Goal: Find specific page/section: Find specific page/section

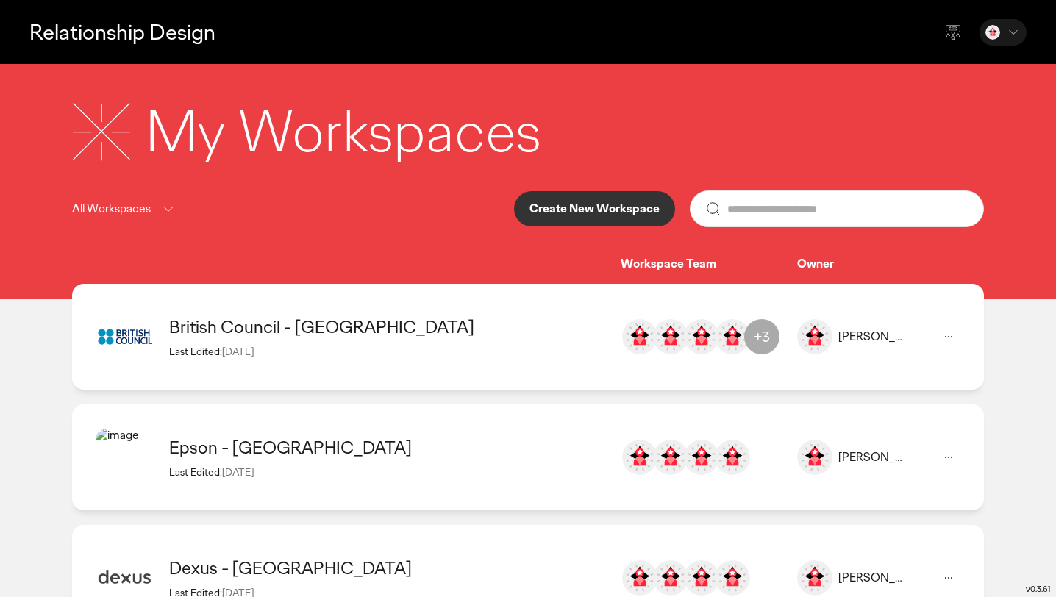
click at [437, 321] on div "British Council - [GEOGRAPHIC_DATA]" at bounding box center [387, 326] width 437 height 23
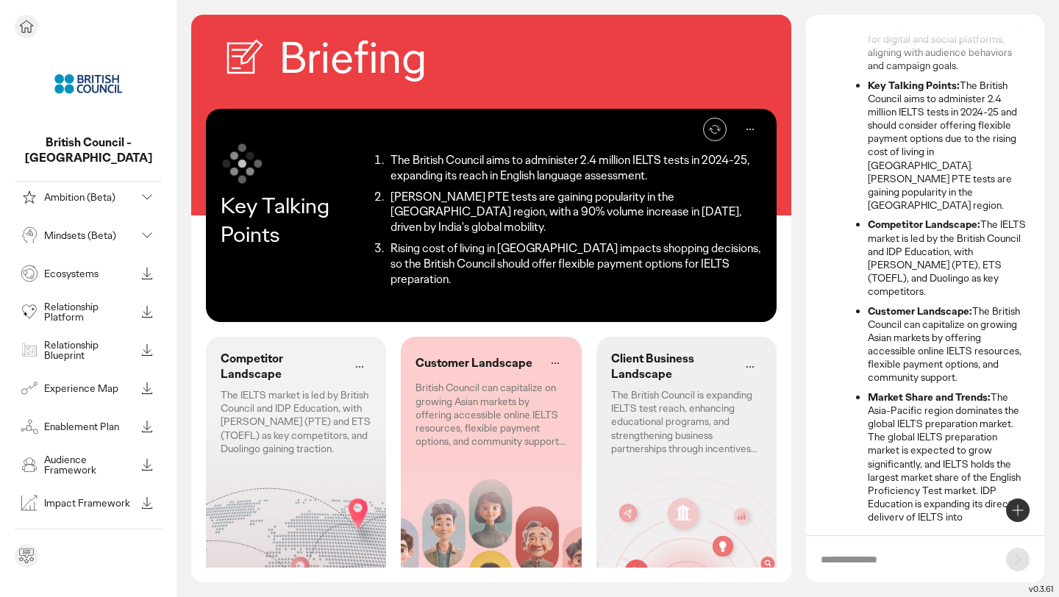
scroll to position [152, 0]
click at [79, 454] on p "Audience Framework" at bounding box center [89, 464] width 91 height 21
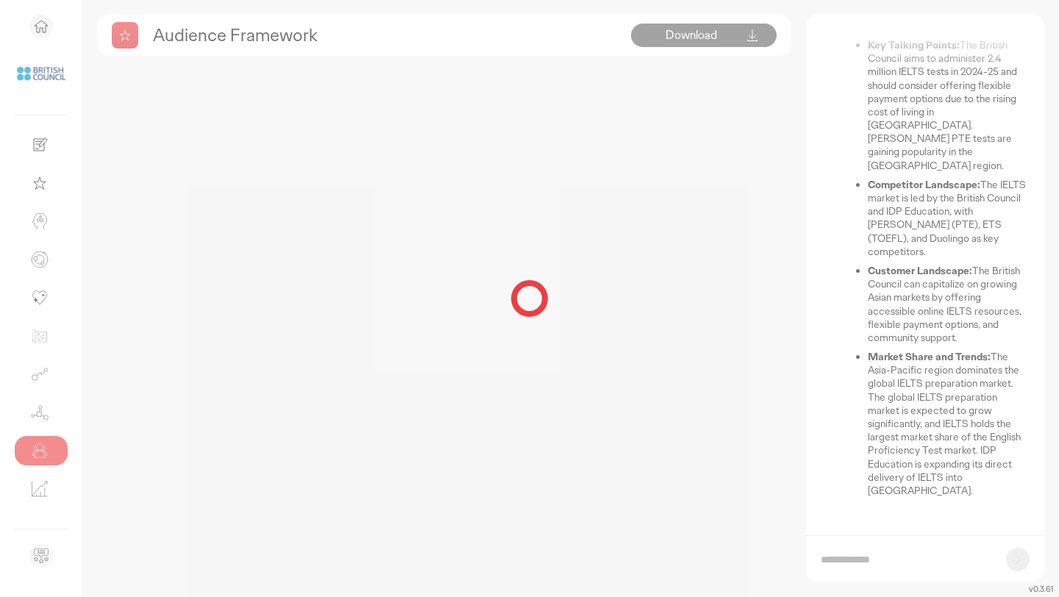
scroll to position [74, 0]
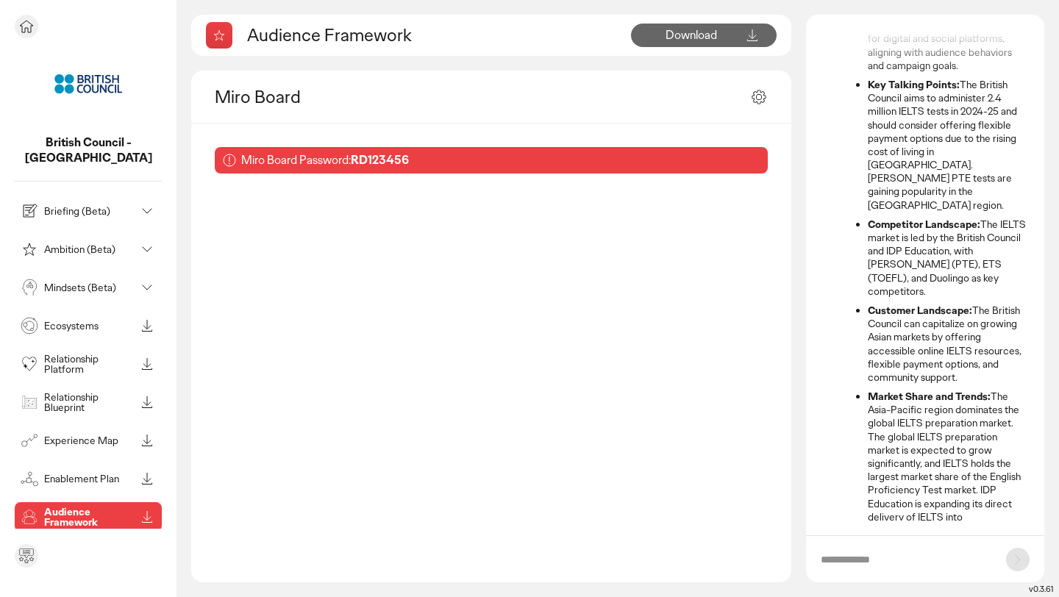
click at [82, 205] on div "Briefing (Beta)" at bounding box center [77, 211] width 118 height 24
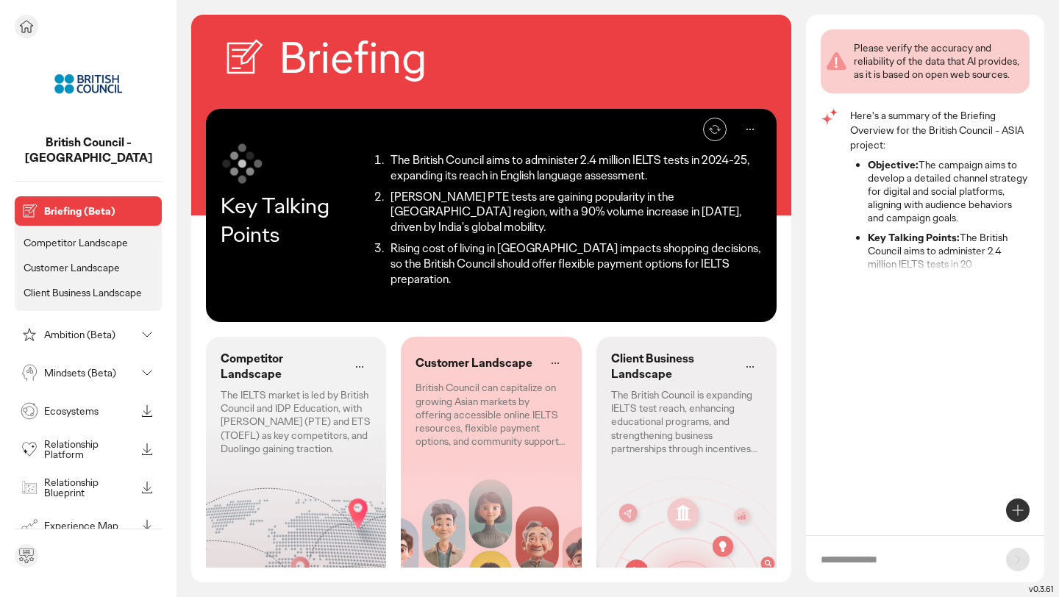
click at [84, 261] on p "Customer Landscape" at bounding box center [72, 267] width 96 height 13
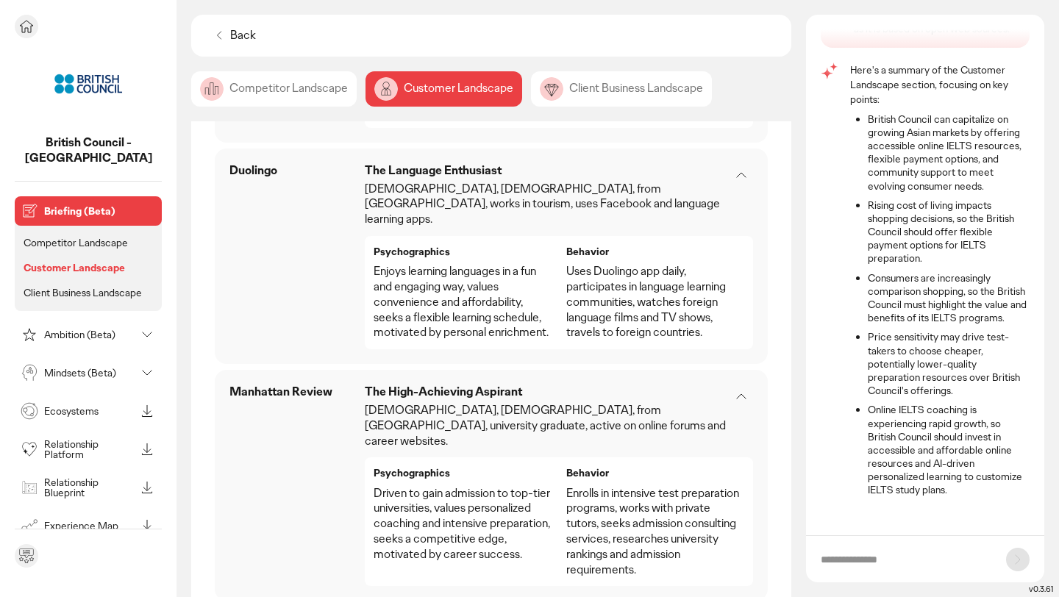
click at [78, 329] on p "Ambition (Beta)" at bounding box center [89, 334] width 91 height 10
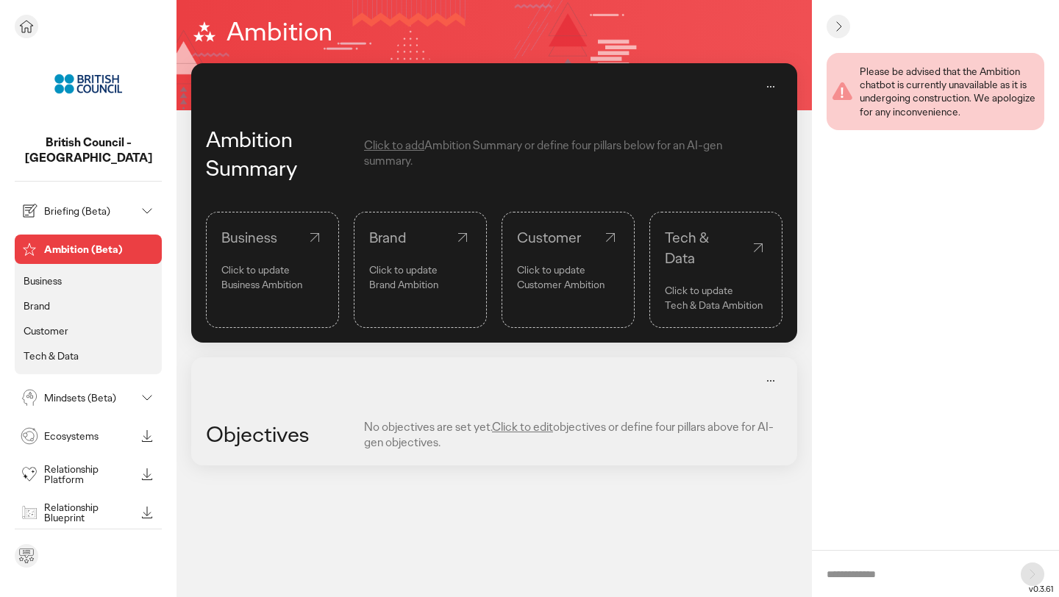
click at [54, 324] on p "Customer" at bounding box center [46, 330] width 45 height 13
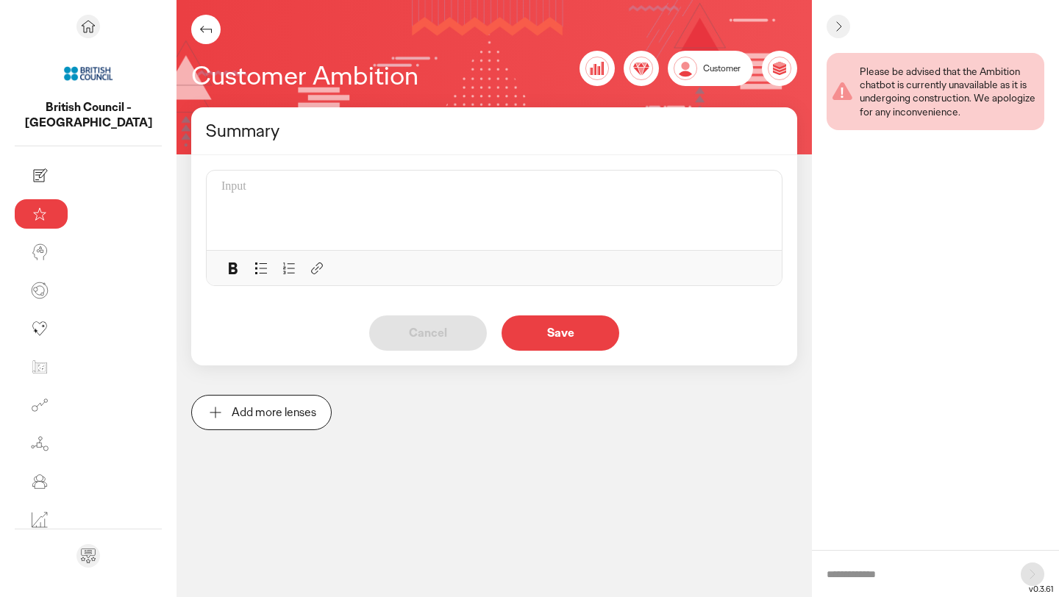
click at [295, 231] on div at bounding box center [498, 210] width 554 height 62
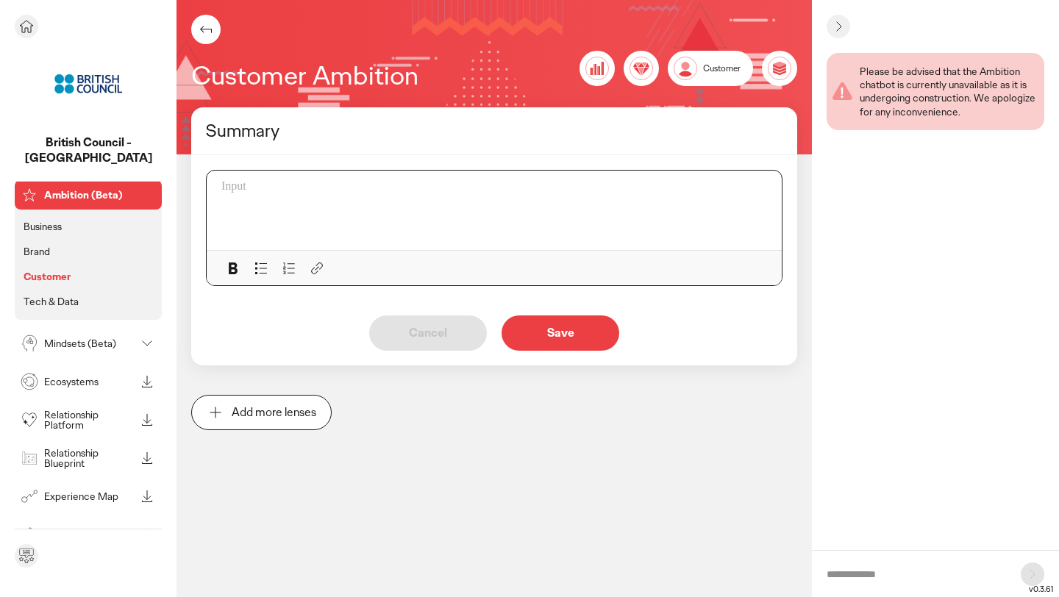
scroll to position [71, 0]
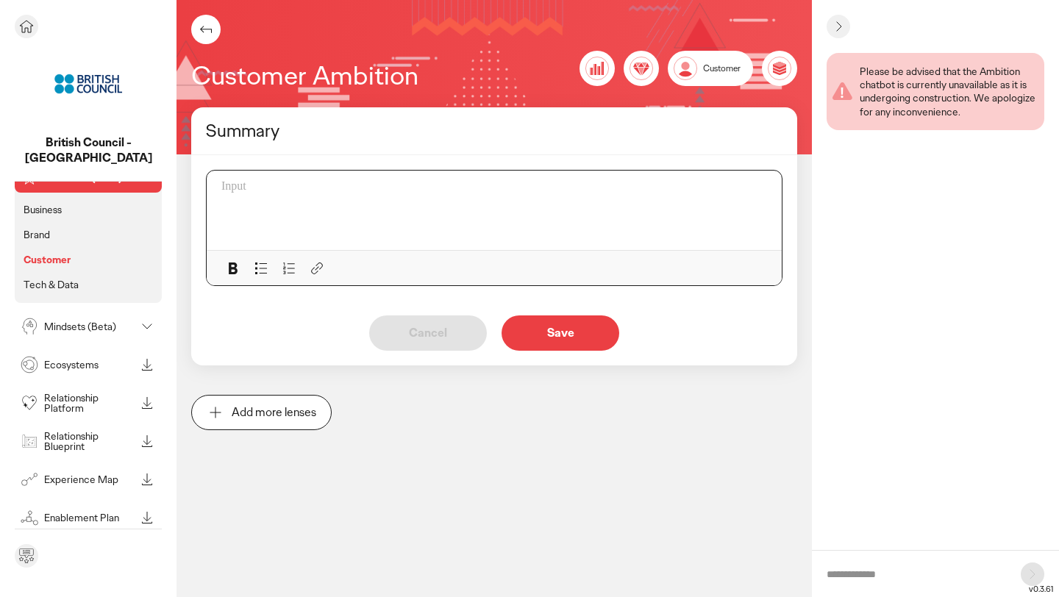
click at [86, 321] on p "Mindsets (Beta)" at bounding box center [89, 326] width 91 height 10
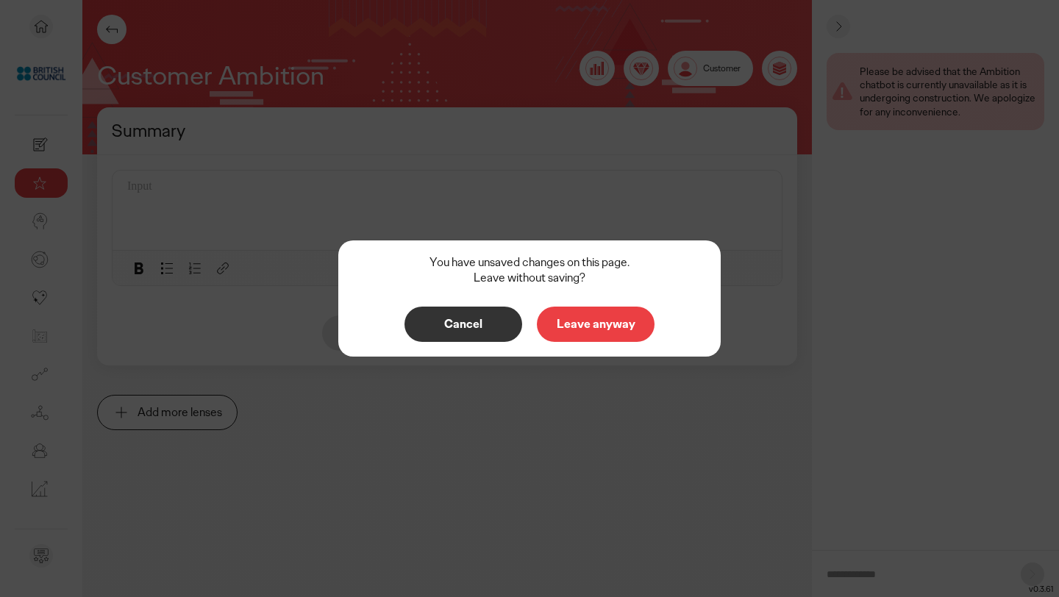
click at [418, 332] on button "Cancel" at bounding box center [463, 324] width 118 height 35
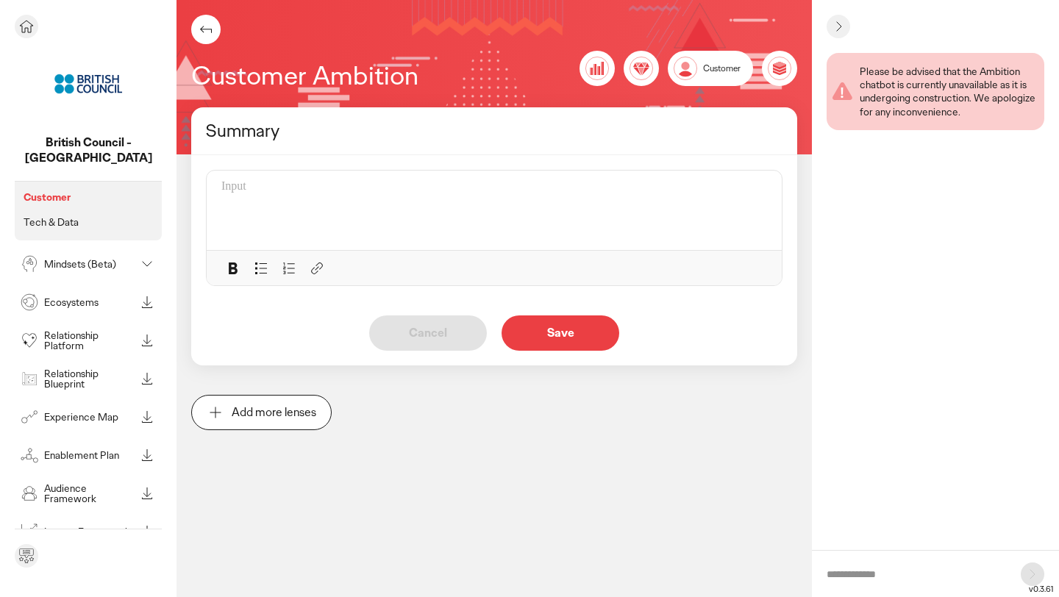
scroll to position [162, 0]
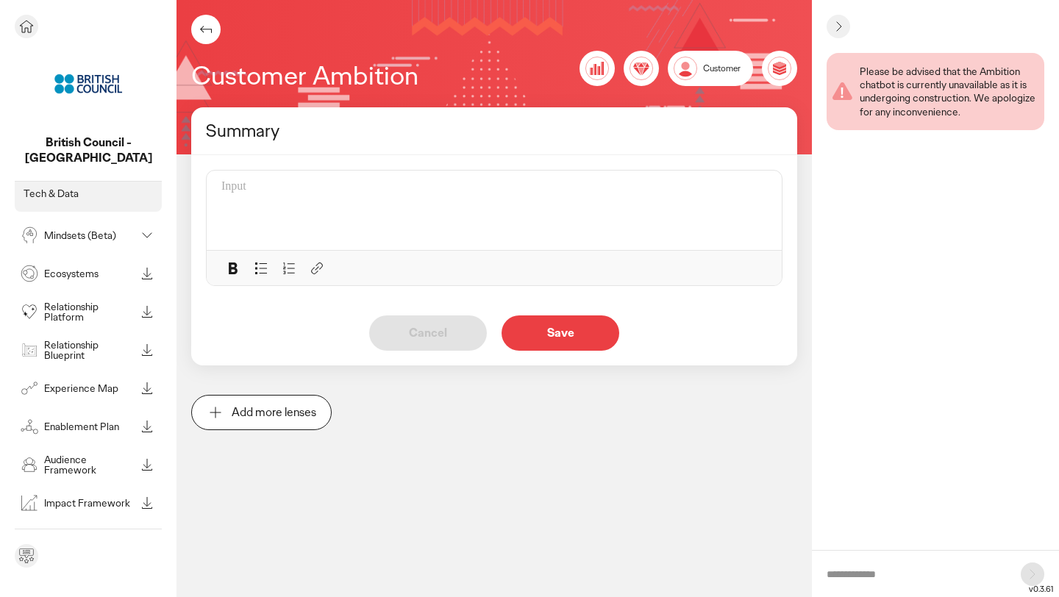
click at [153, 226] on icon at bounding box center [147, 235] width 18 height 18
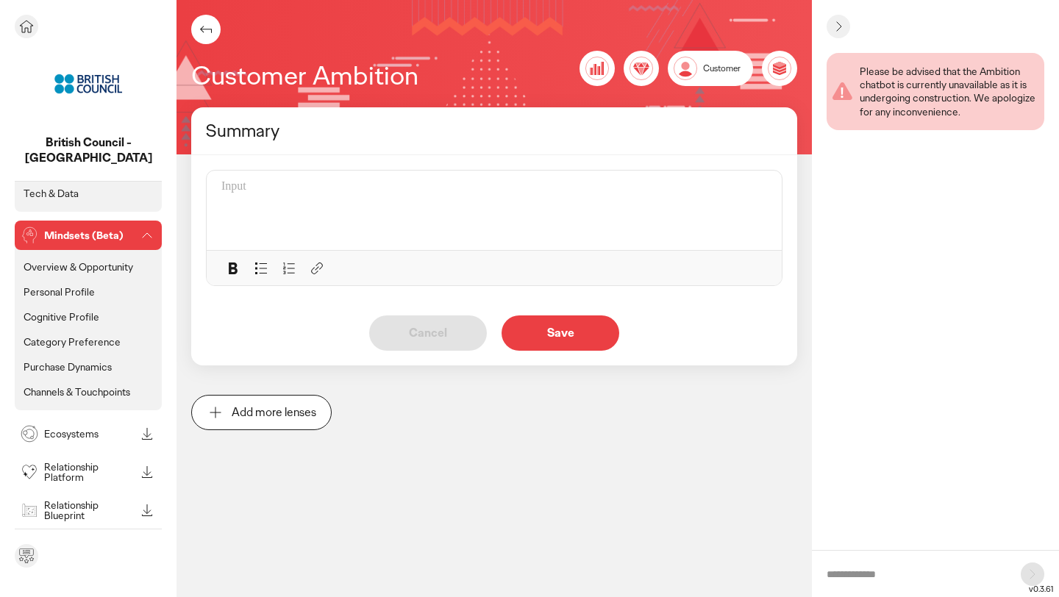
click at [63, 285] on p "Personal Profile" at bounding box center [59, 291] width 71 height 13
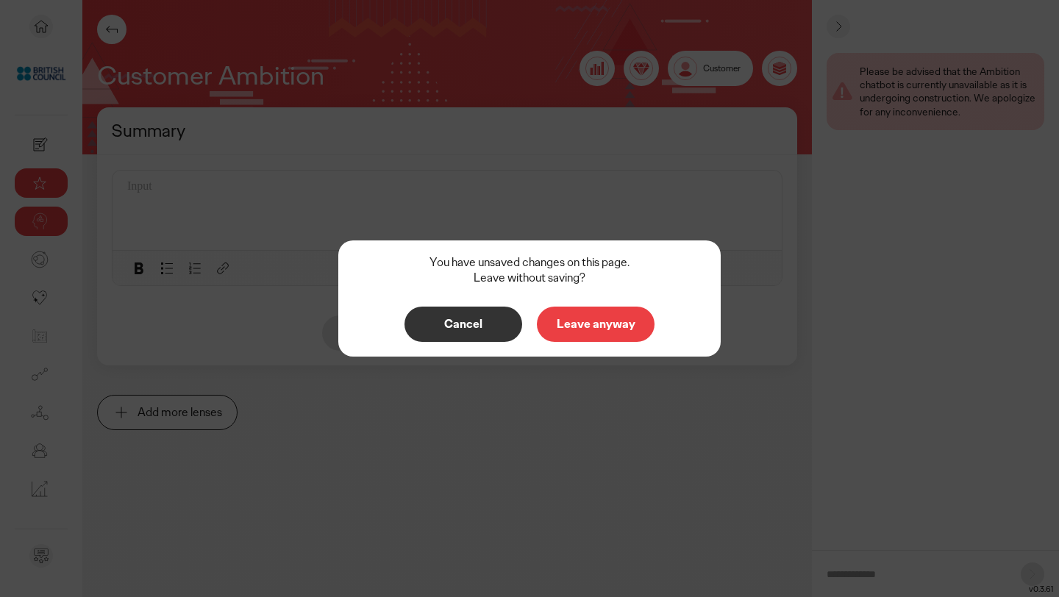
click at [596, 330] on p "Leave anyway" at bounding box center [595, 324] width 87 height 12
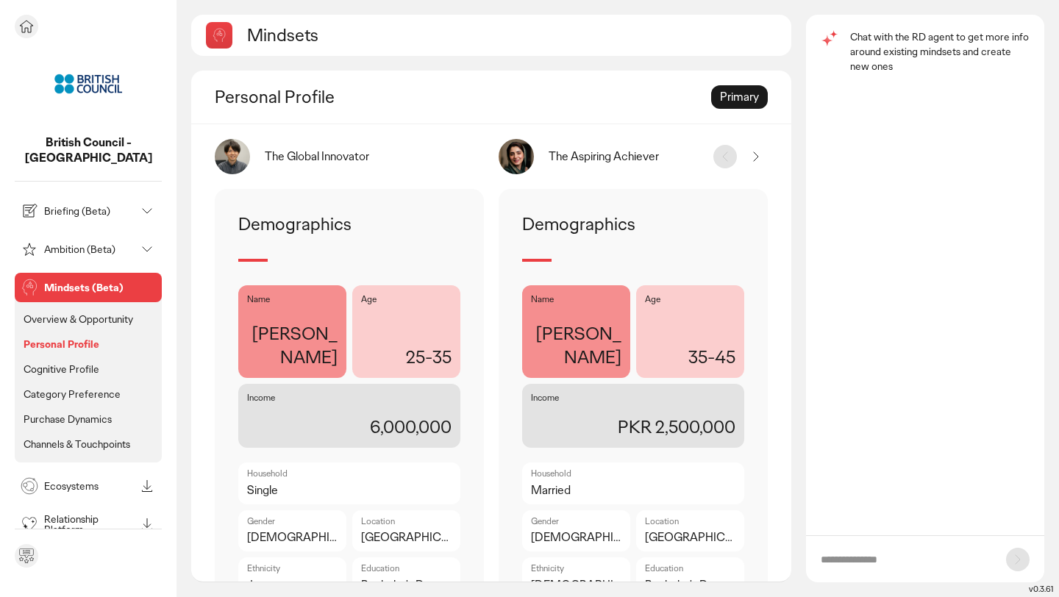
click at [77, 206] on p "Briefing (Beta)" at bounding box center [89, 211] width 91 height 10
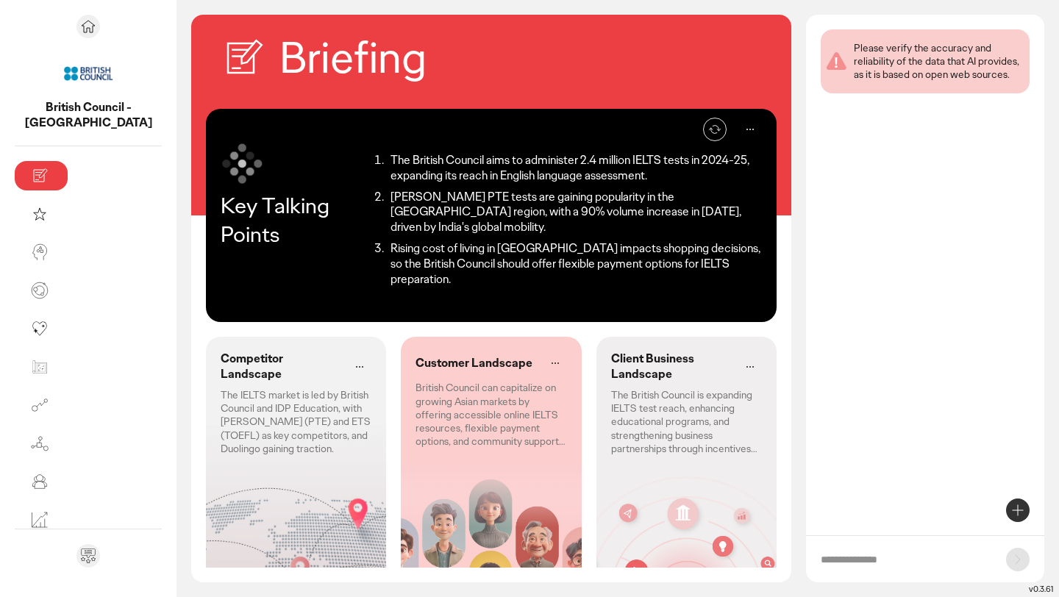
click at [887, 560] on input "text" at bounding box center [905, 559] width 171 height 15
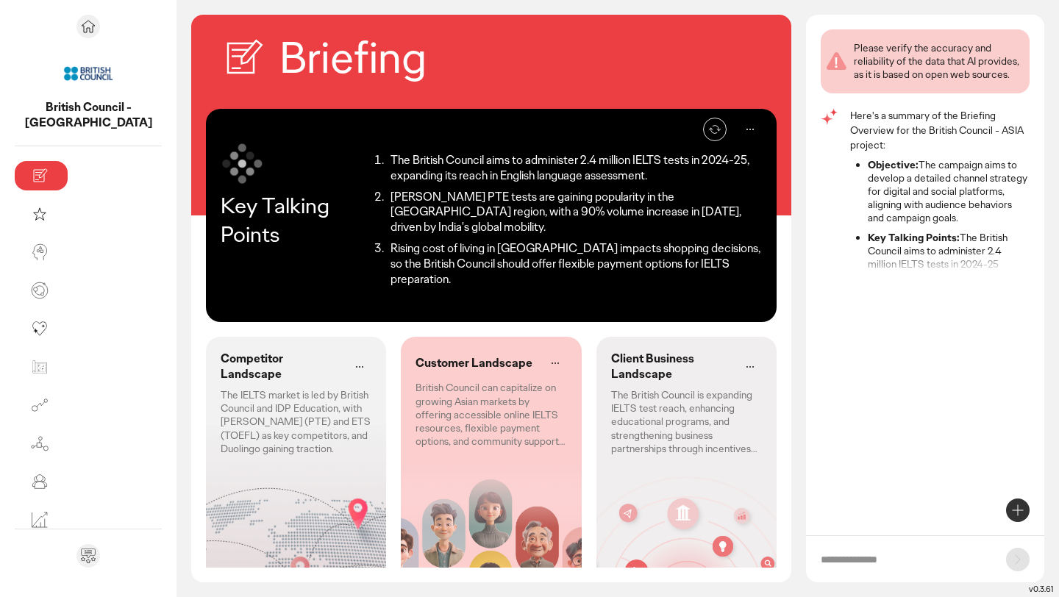
click at [1021, 509] on icon at bounding box center [1017, 510] width 10 height 10
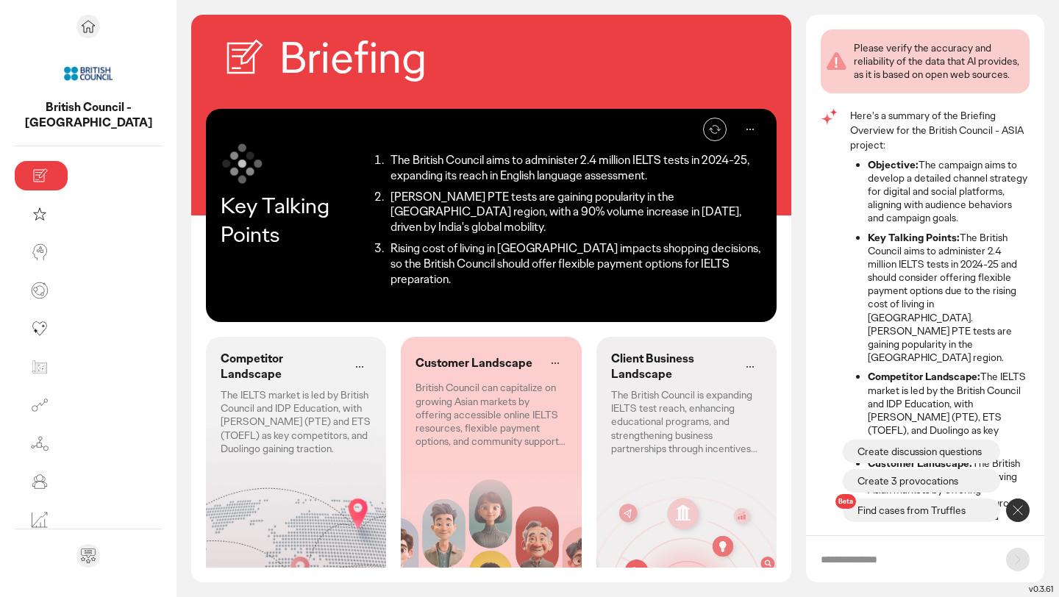
click at [1009, 513] on icon at bounding box center [1018, 510] width 18 height 18
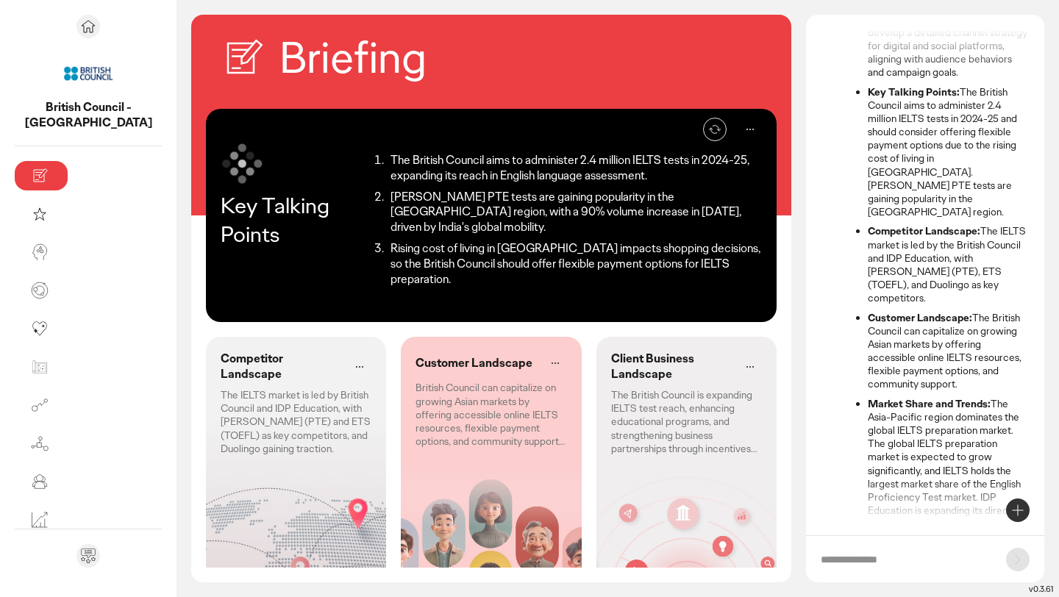
scroll to position [152, 0]
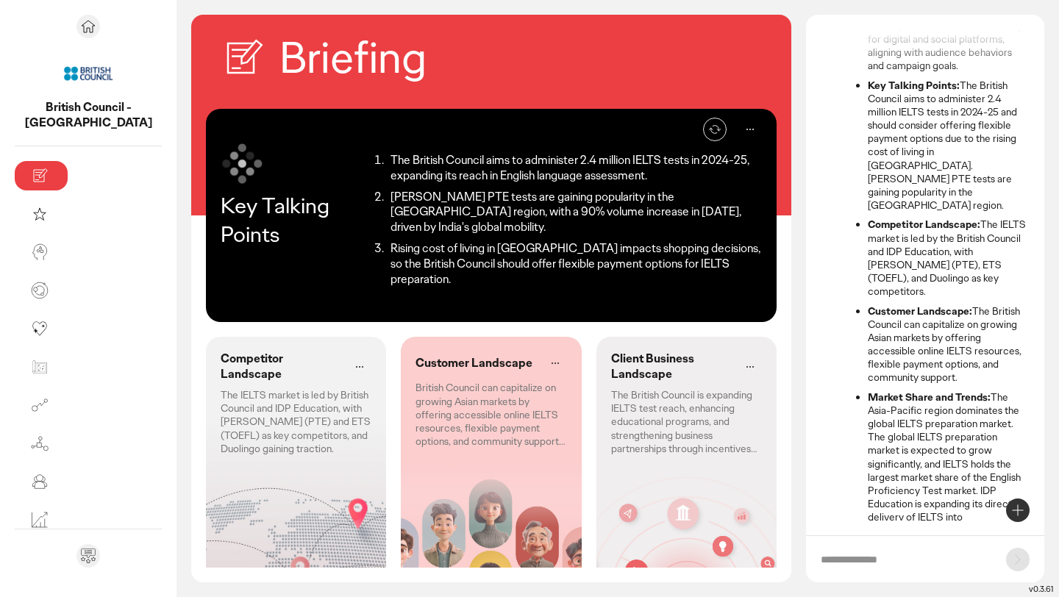
click at [896, 559] on input "text" at bounding box center [905, 559] width 171 height 15
click at [902, 555] on input "text" at bounding box center [905, 559] width 171 height 15
type input "*"
click at [1015, 510] on icon at bounding box center [1018, 510] width 18 height 18
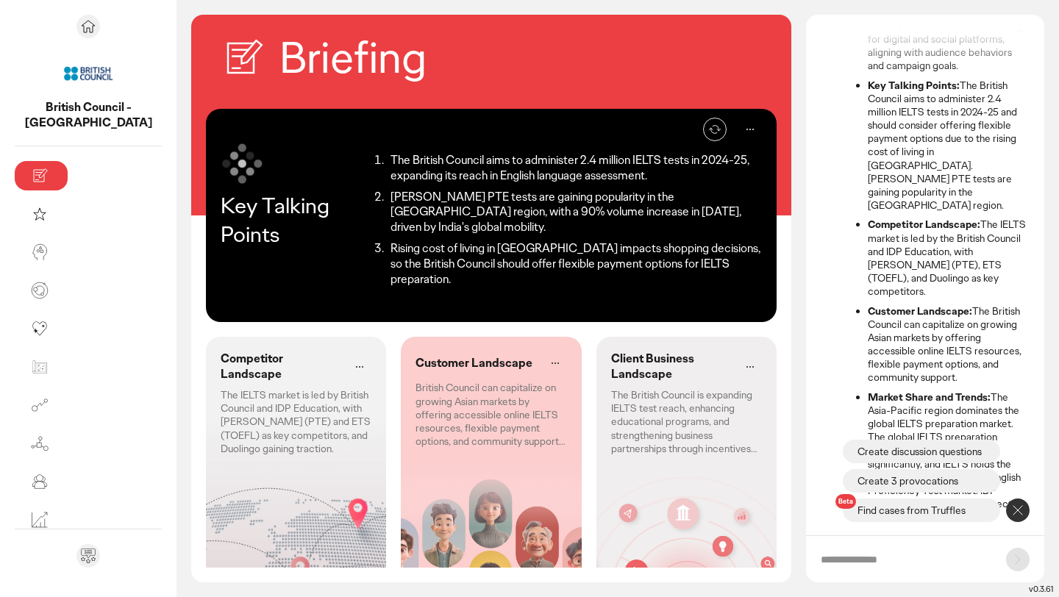
click at [1019, 509] on icon at bounding box center [1018, 510] width 18 height 18
click at [934, 550] on form at bounding box center [925, 558] width 238 height 47
click at [920, 557] on input "text" at bounding box center [905, 559] width 171 height 15
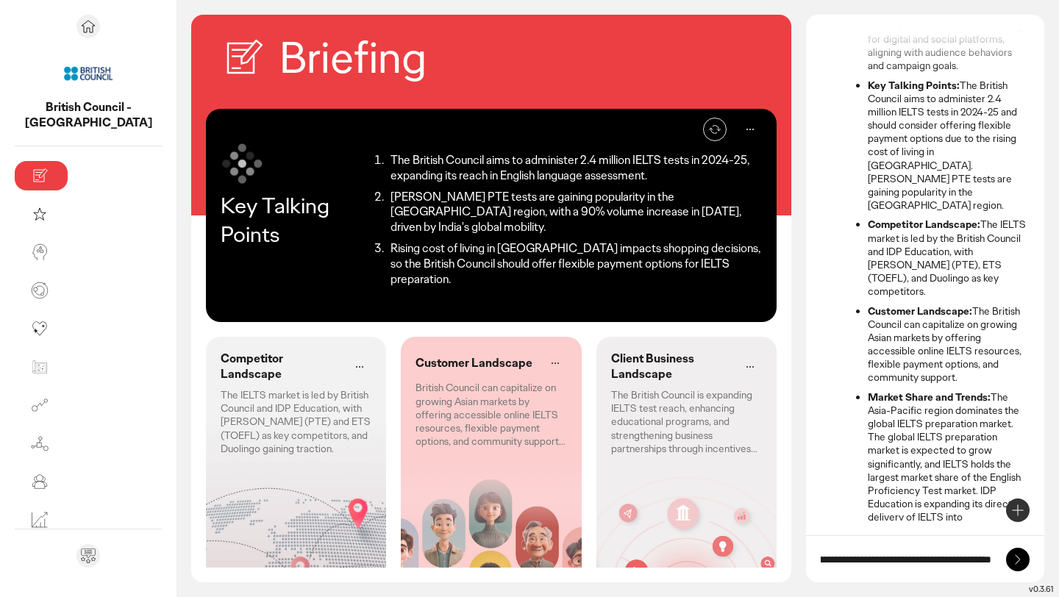
scroll to position [0, 124]
type input "**********"
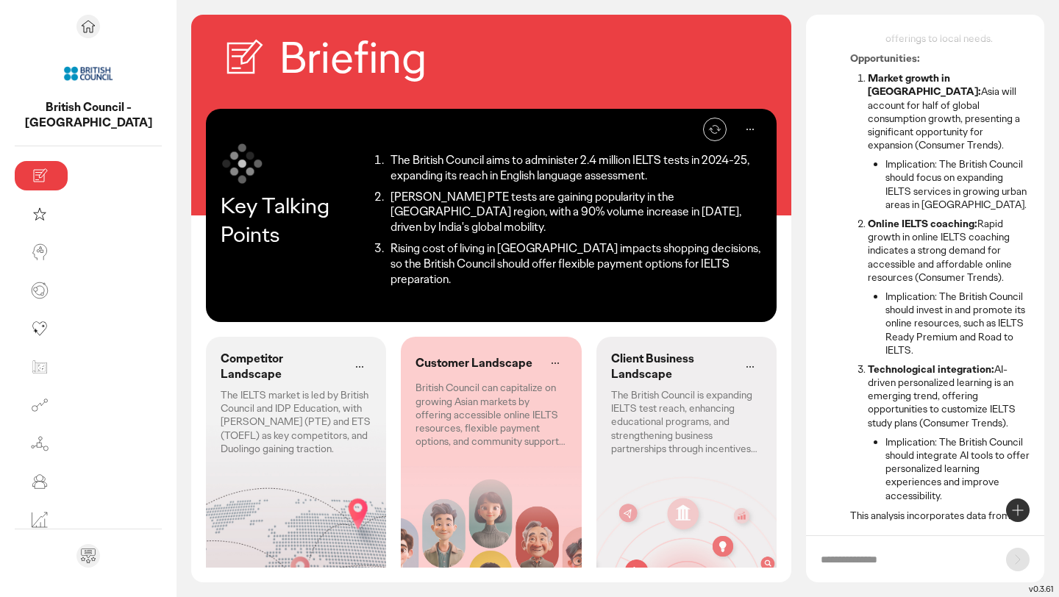
scroll to position [2259, 0]
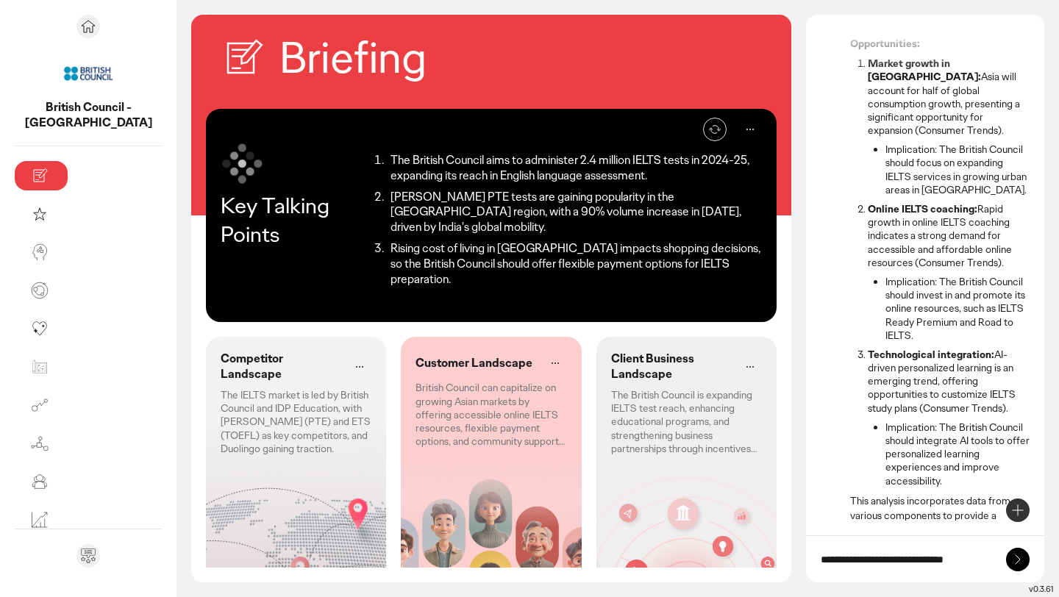
type input "**********"
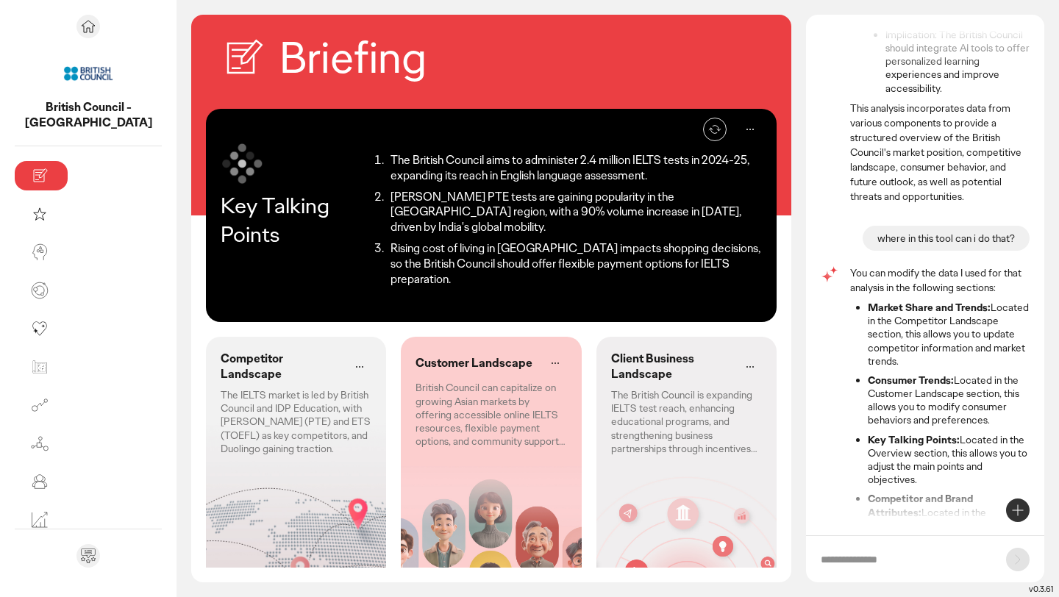
scroll to position [2696, 0]
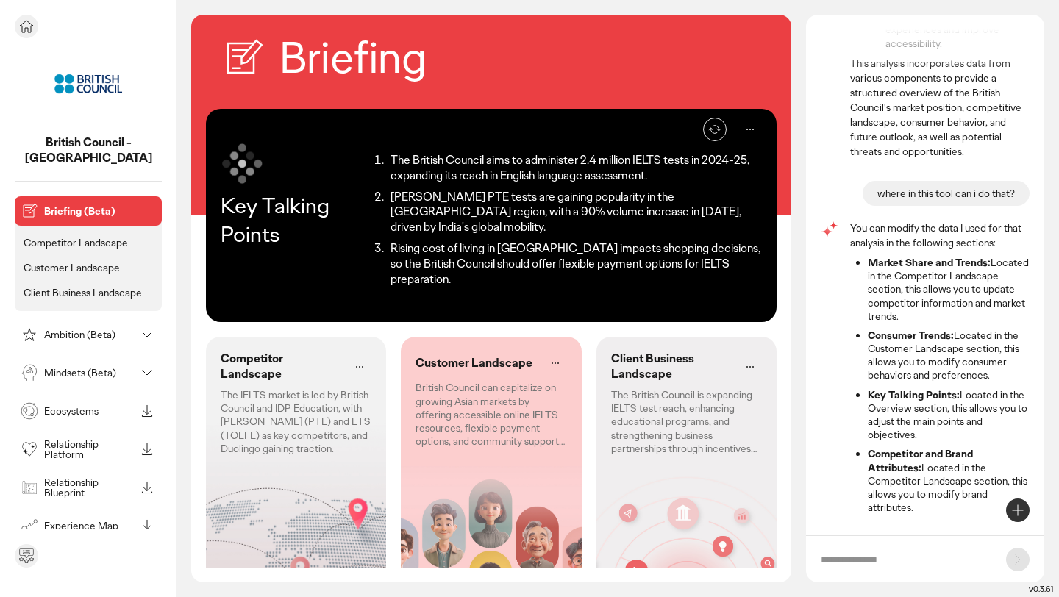
click at [146, 326] on icon at bounding box center [147, 335] width 18 height 18
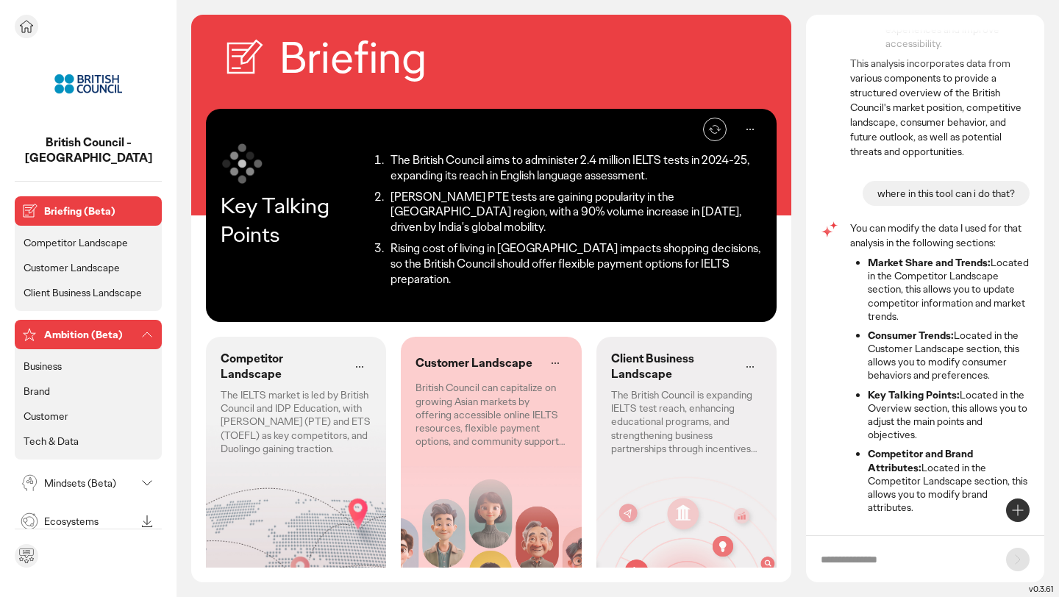
click at [137, 468] on div "Mindsets (Beta)" at bounding box center [88, 482] width 147 height 29
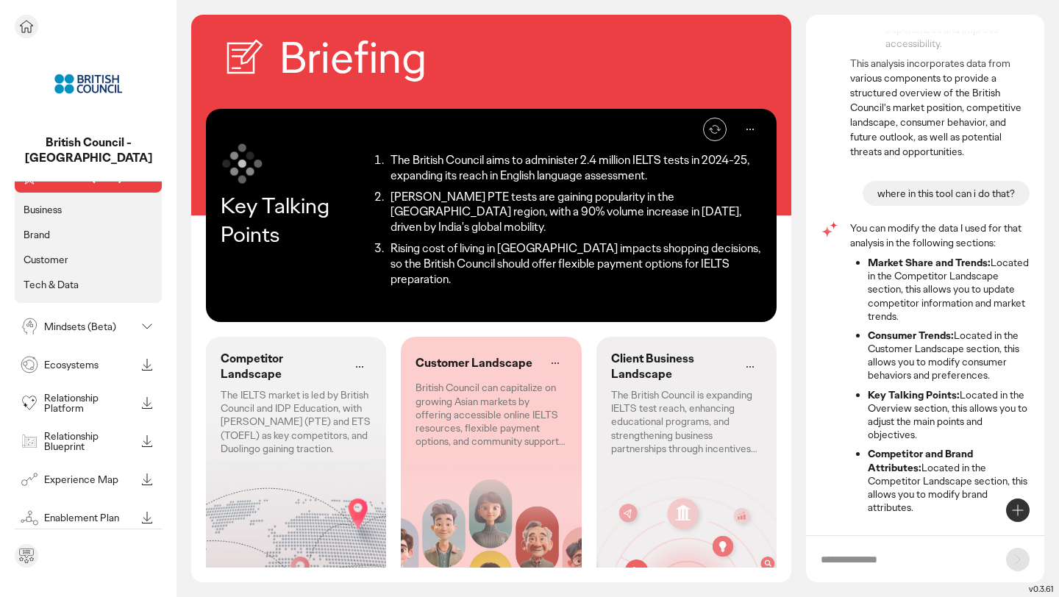
scroll to position [160, 0]
click at [149, 315] on icon at bounding box center [147, 324] width 18 height 18
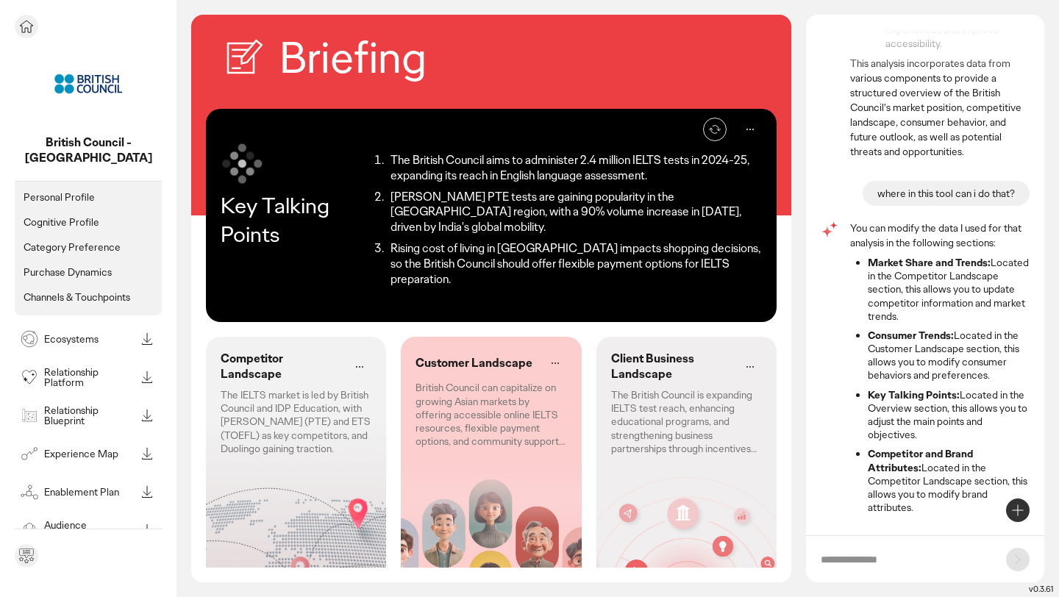
scroll to position [408, 0]
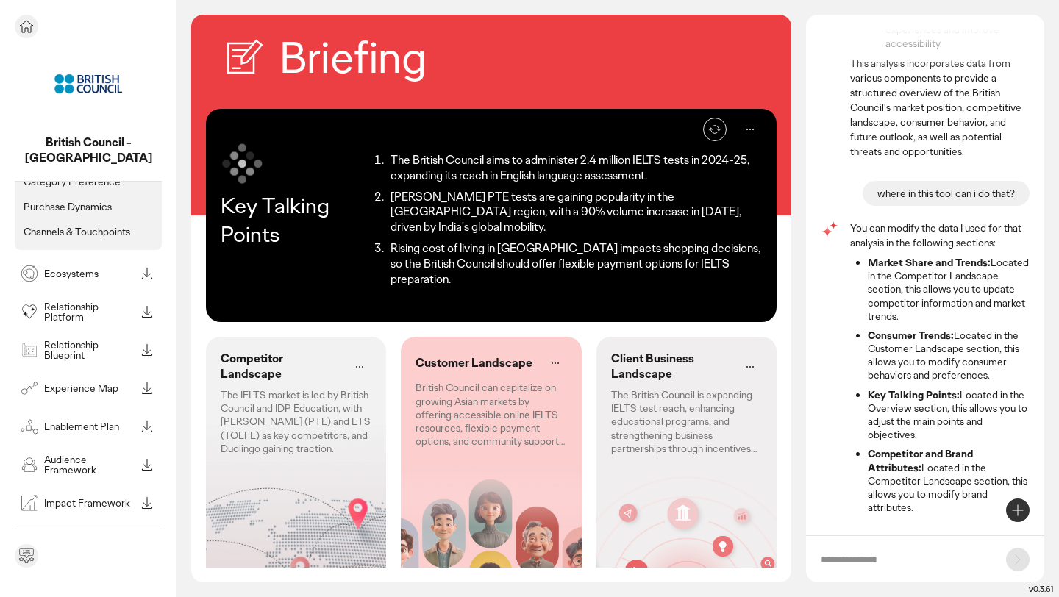
click at [104, 529] on p "See all modules in toolbox" at bounding box center [88, 535] width 128 height 13
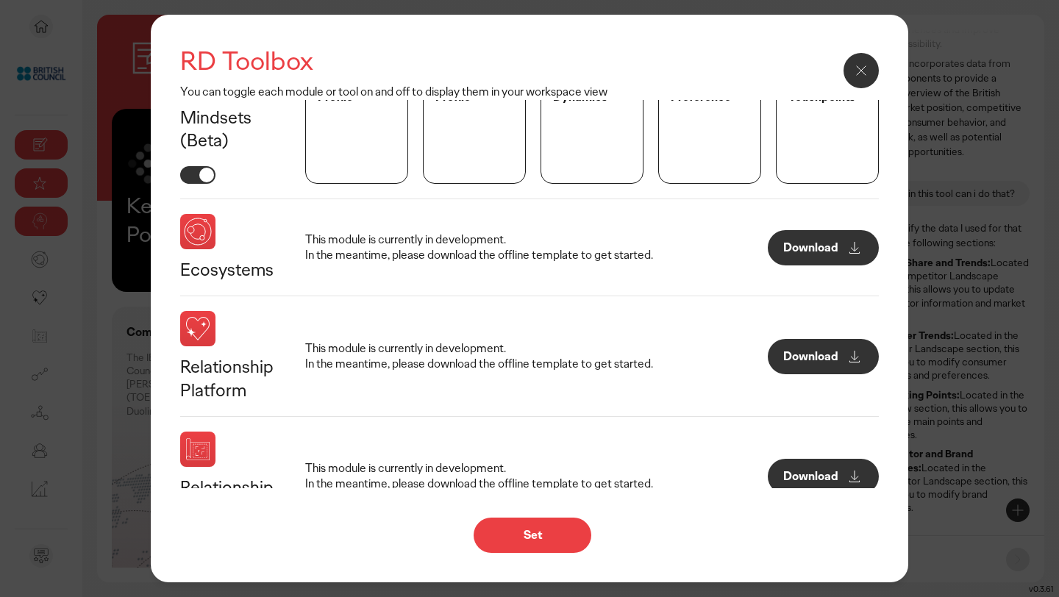
scroll to position [0, 0]
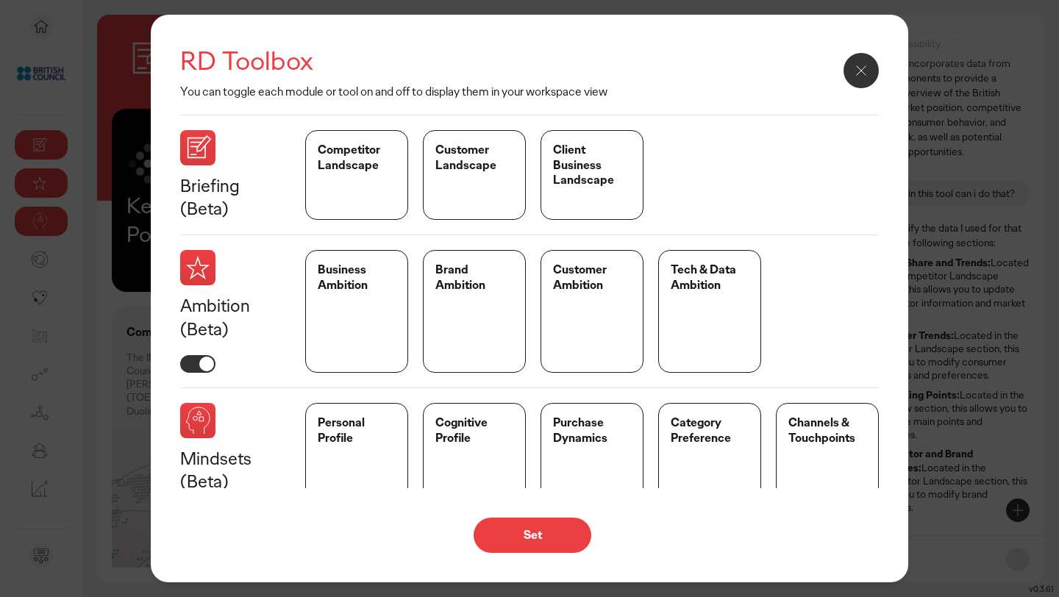
click at [837, 82] on div "RD Toolbox You can toggle each module or tool on and off to display them in you…" at bounding box center [532, 72] width 704 height 56
click at [873, 71] on button at bounding box center [860, 70] width 35 height 35
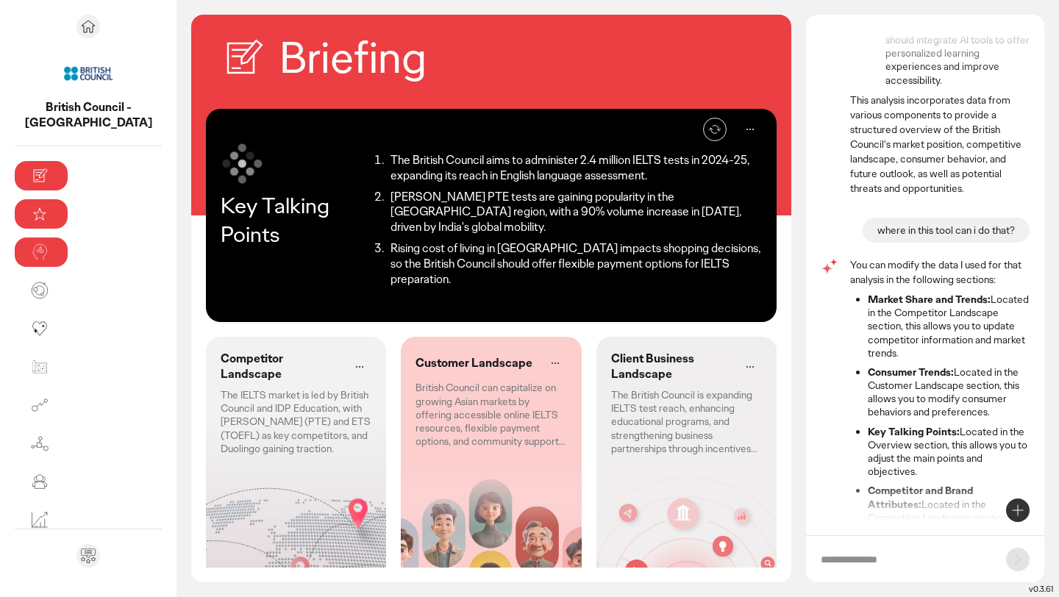
scroll to position [2696, 0]
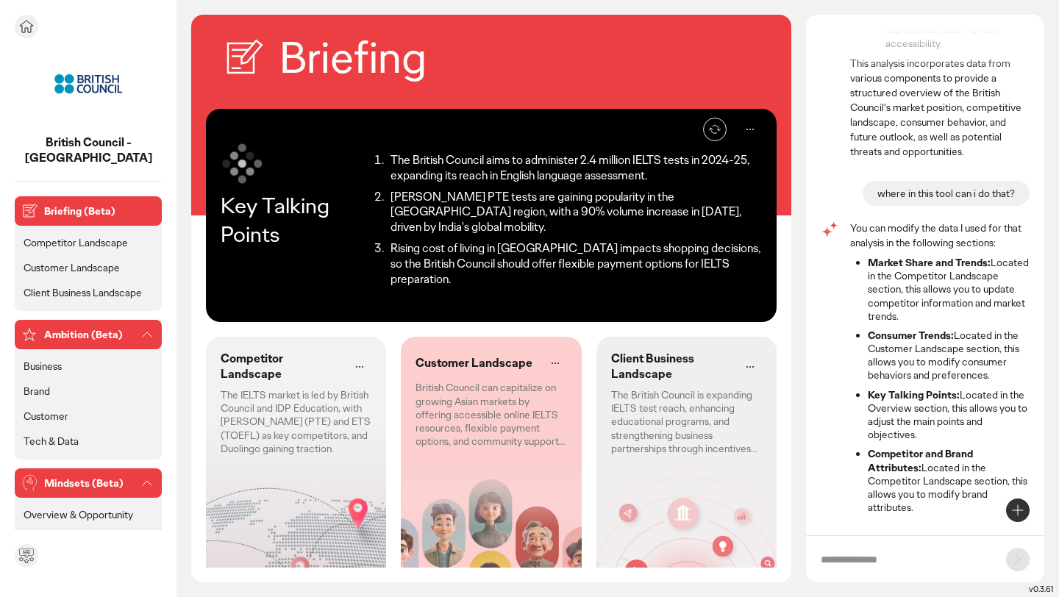
click at [43, 385] on p "Brand" at bounding box center [37, 391] width 26 height 13
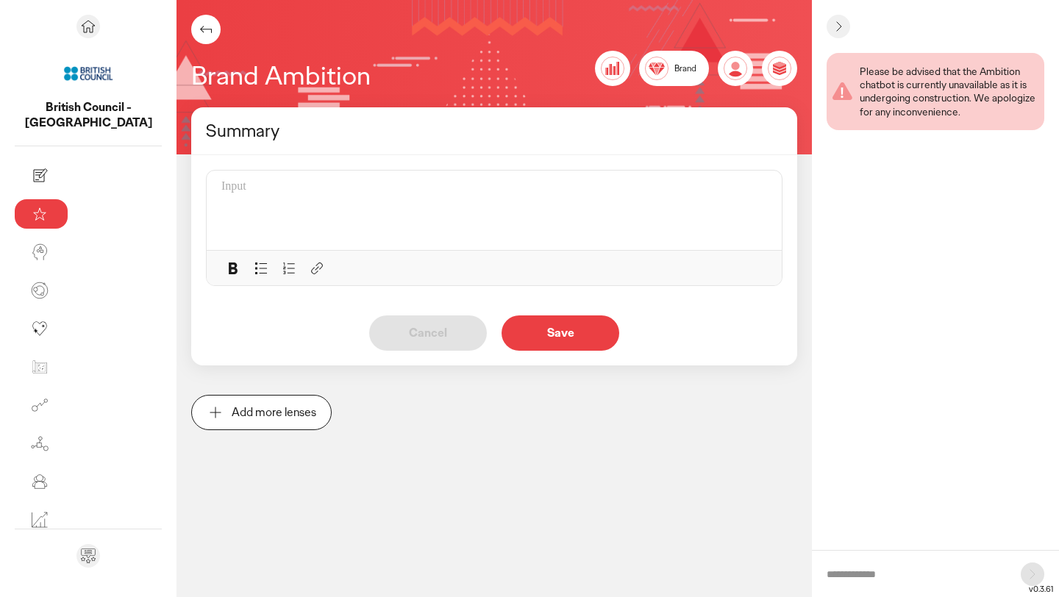
click at [284, 218] on div at bounding box center [498, 210] width 554 height 62
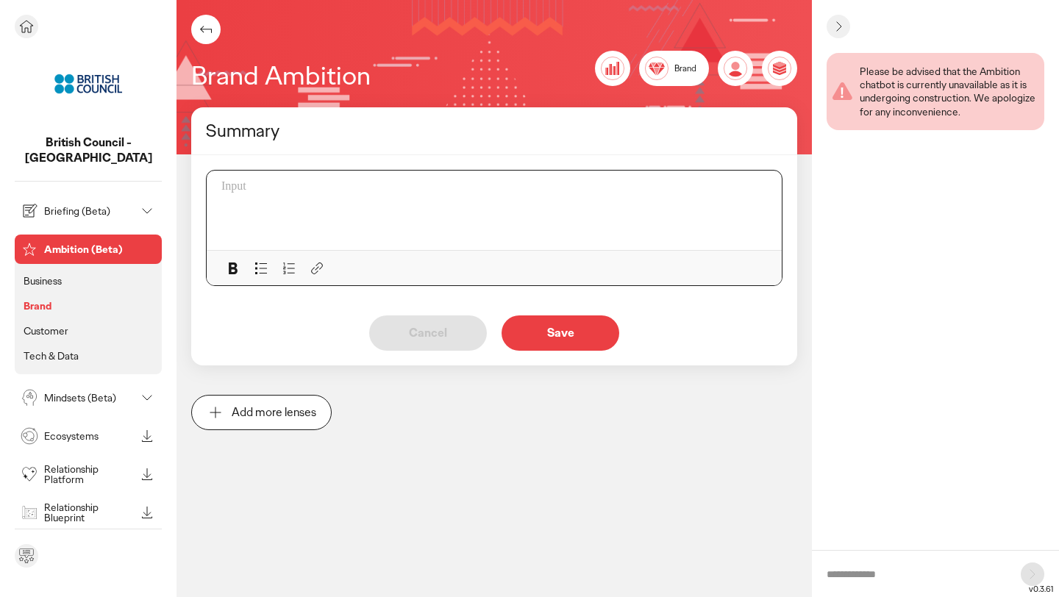
click at [54, 274] on p "Business" at bounding box center [43, 280] width 38 height 13
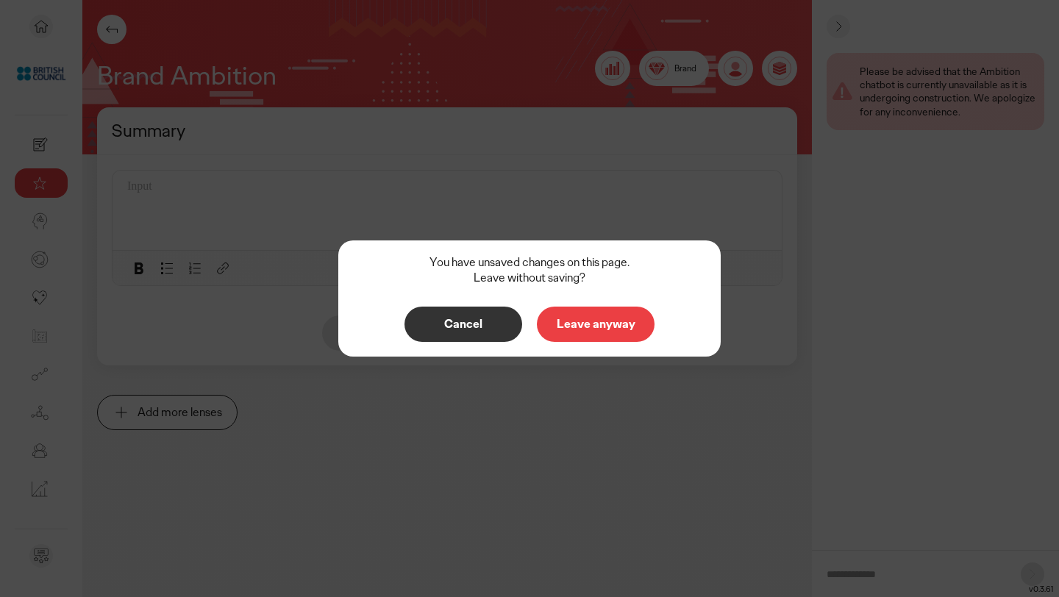
click at [584, 326] on p "Leave anyway" at bounding box center [595, 324] width 87 height 12
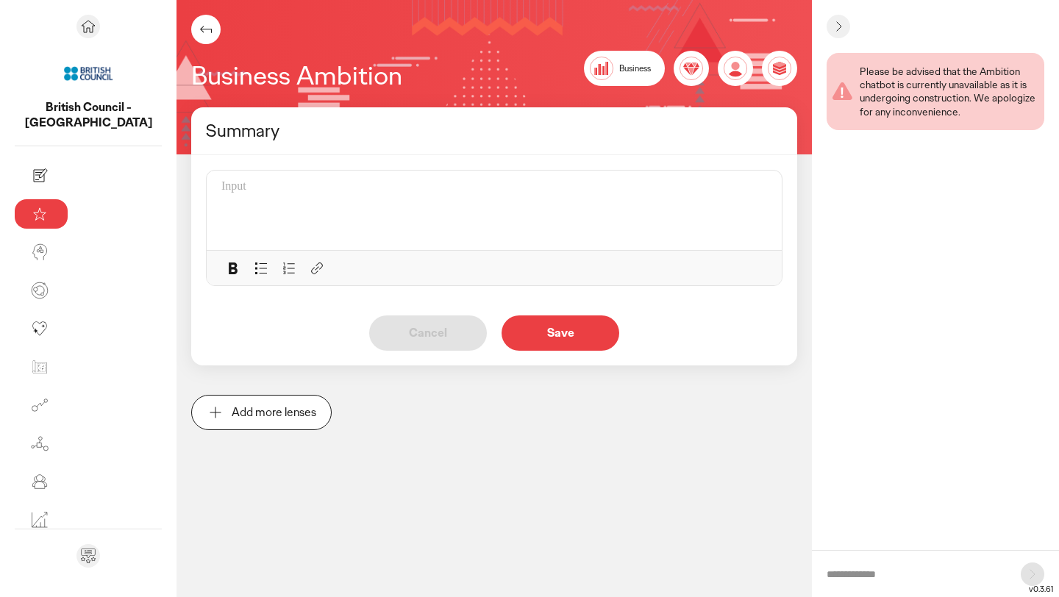
click at [221, 193] on p at bounding box center [494, 186] width 546 height 15
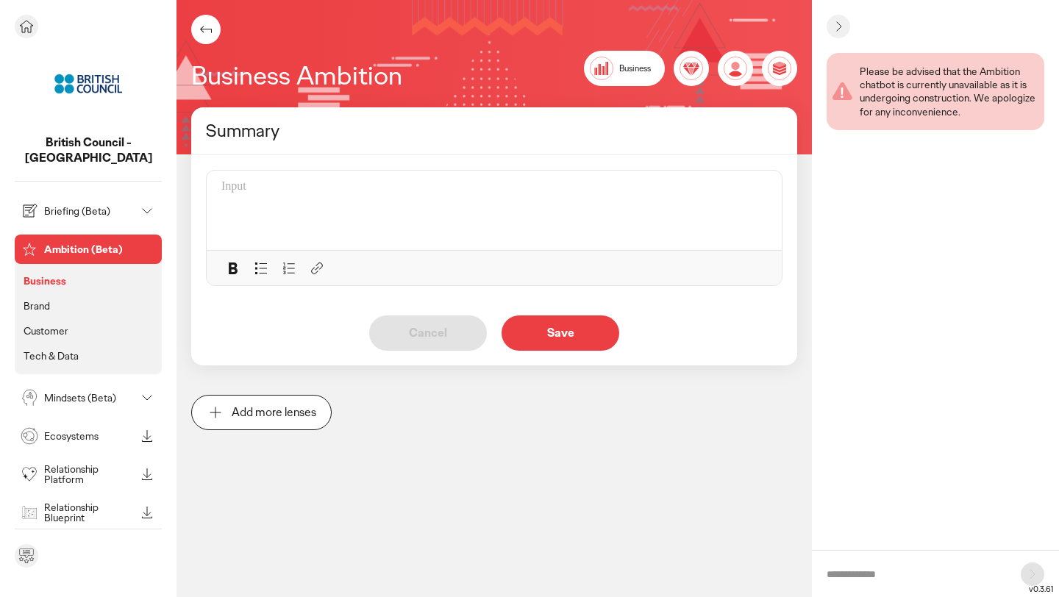
click at [51, 349] on p "Tech & Data" at bounding box center [51, 355] width 55 height 13
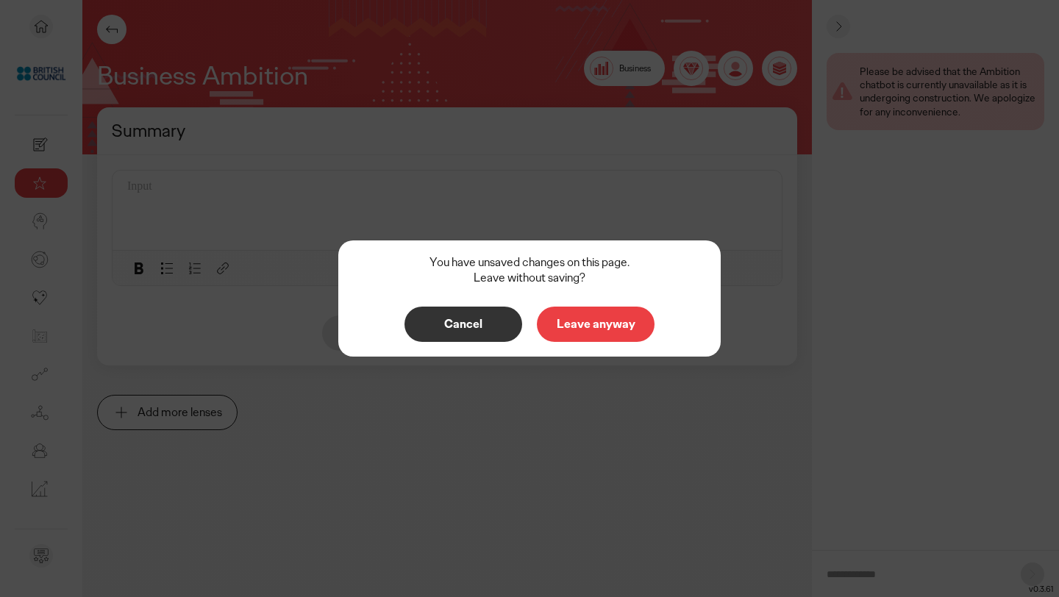
click at [618, 315] on button "Leave anyway" at bounding box center [596, 324] width 118 height 35
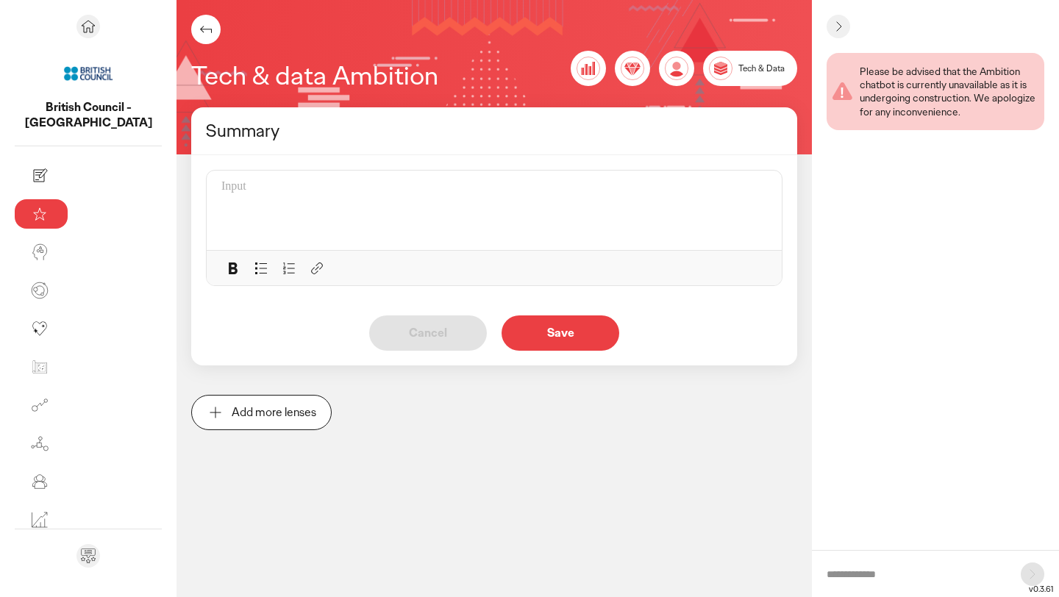
click at [279, 199] on div at bounding box center [498, 210] width 554 height 62
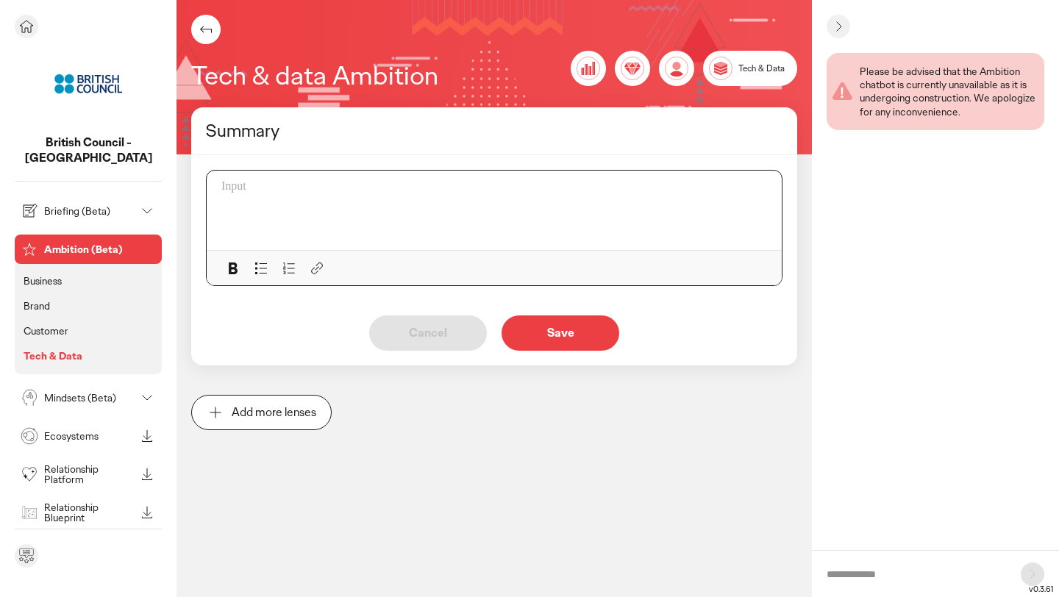
click at [55, 244] on p "Ambition (Beta)" at bounding box center [100, 249] width 112 height 10
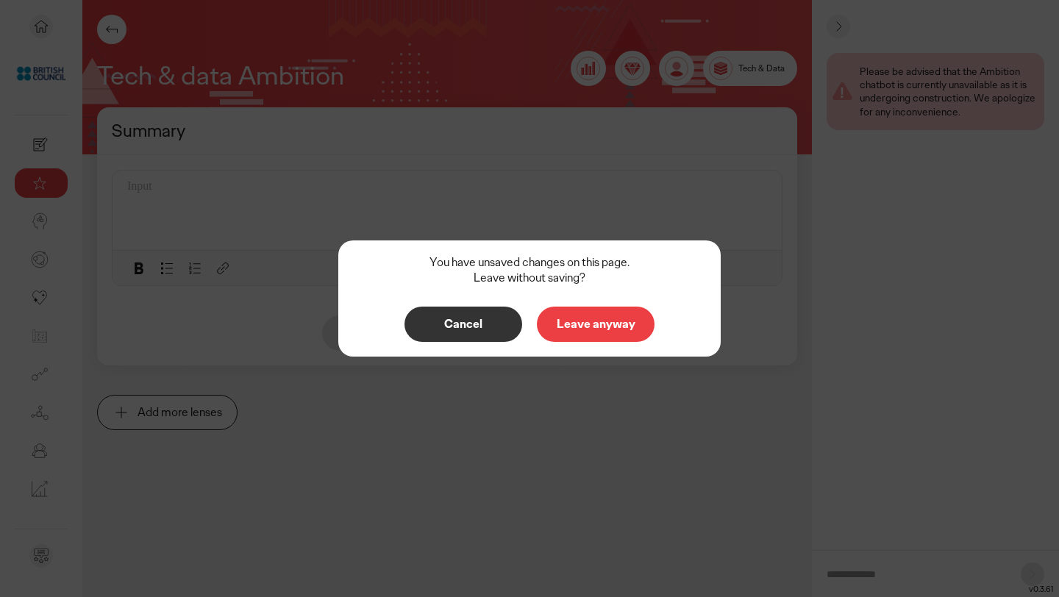
click at [589, 322] on p "Leave anyway" at bounding box center [595, 324] width 87 height 12
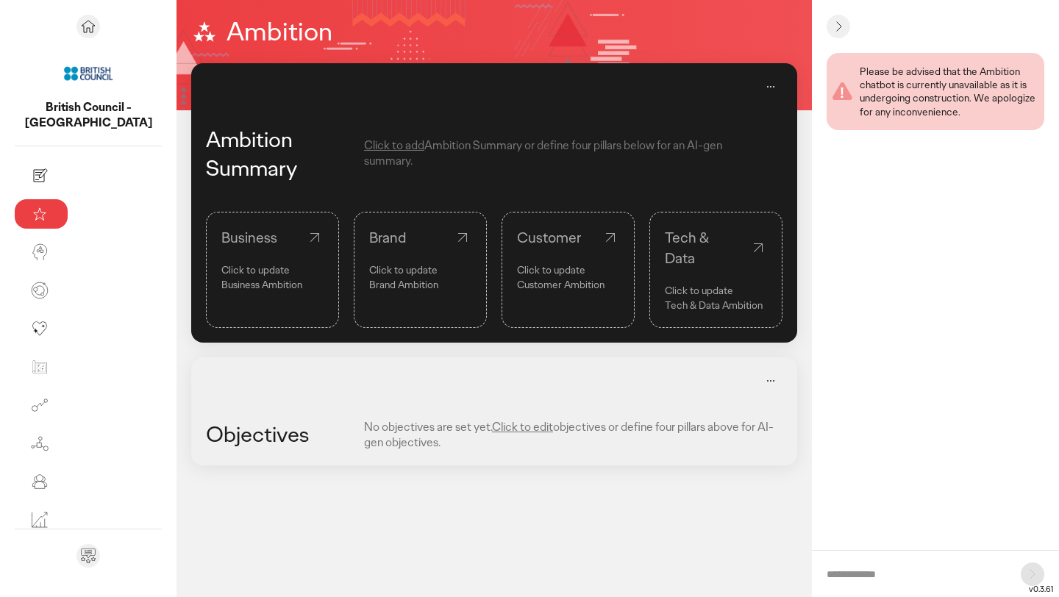
click at [892, 573] on input "text" at bounding box center [915, 574] width 179 height 15
type input "*******"
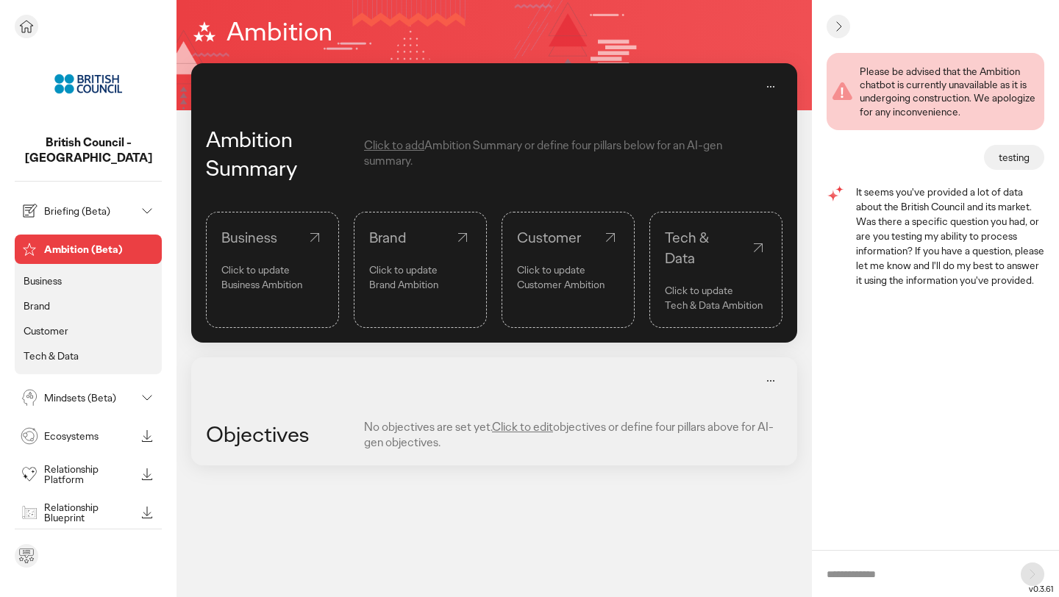
click at [71, 203] on div "Briefing (Beta)" at bounding box center [77, 211] width 118 height 24
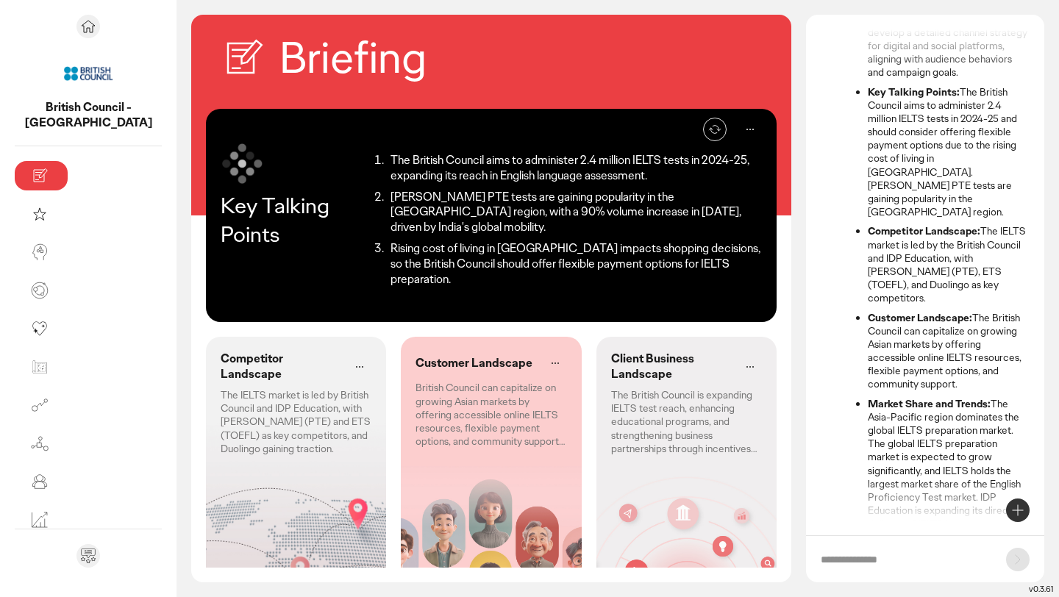
scroll to position [152, 0]
